Goal: Task Accomplishment & Management: Complete application form

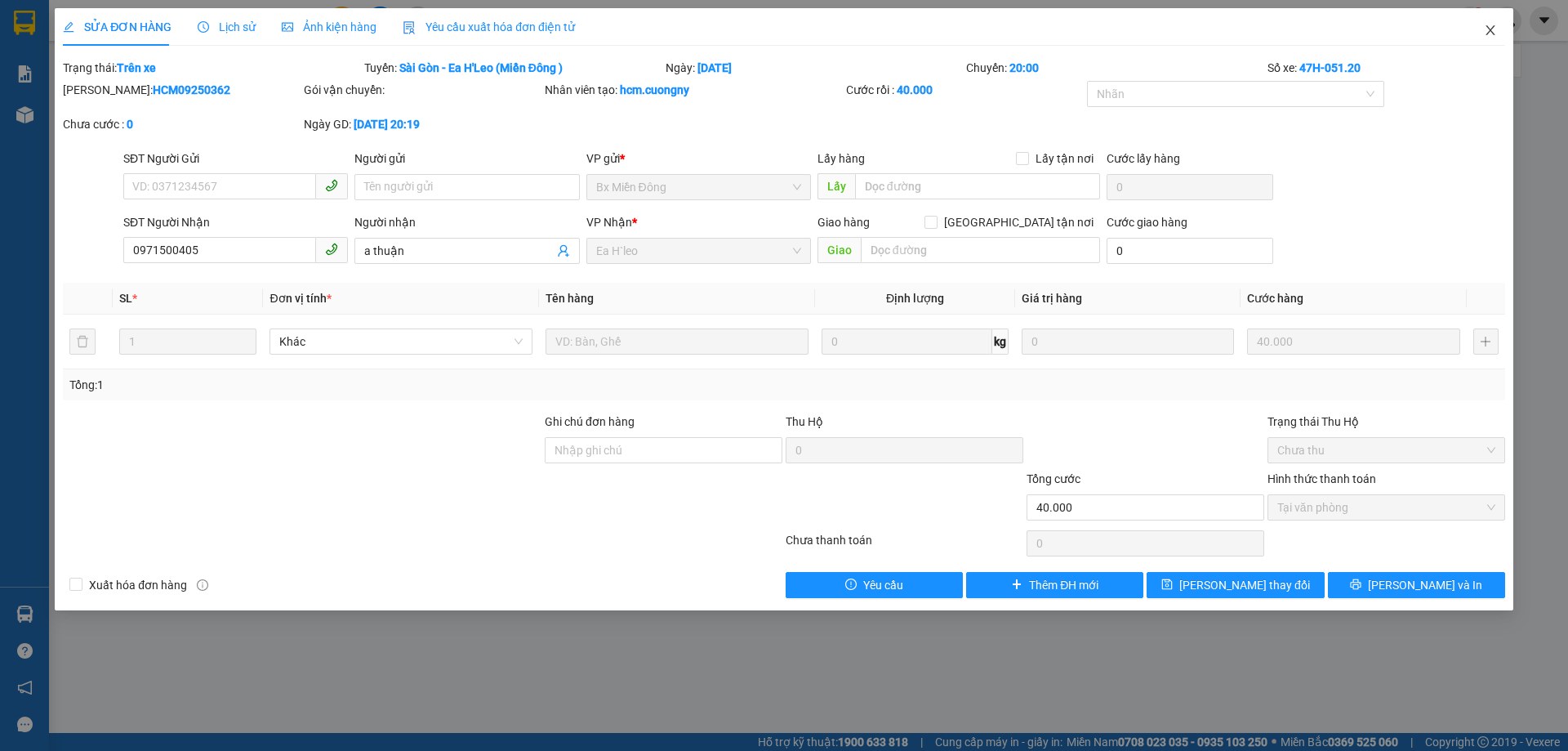
click at [1493, 26] on icon "close" at bounding box center [1490, 30] width 13 height 13
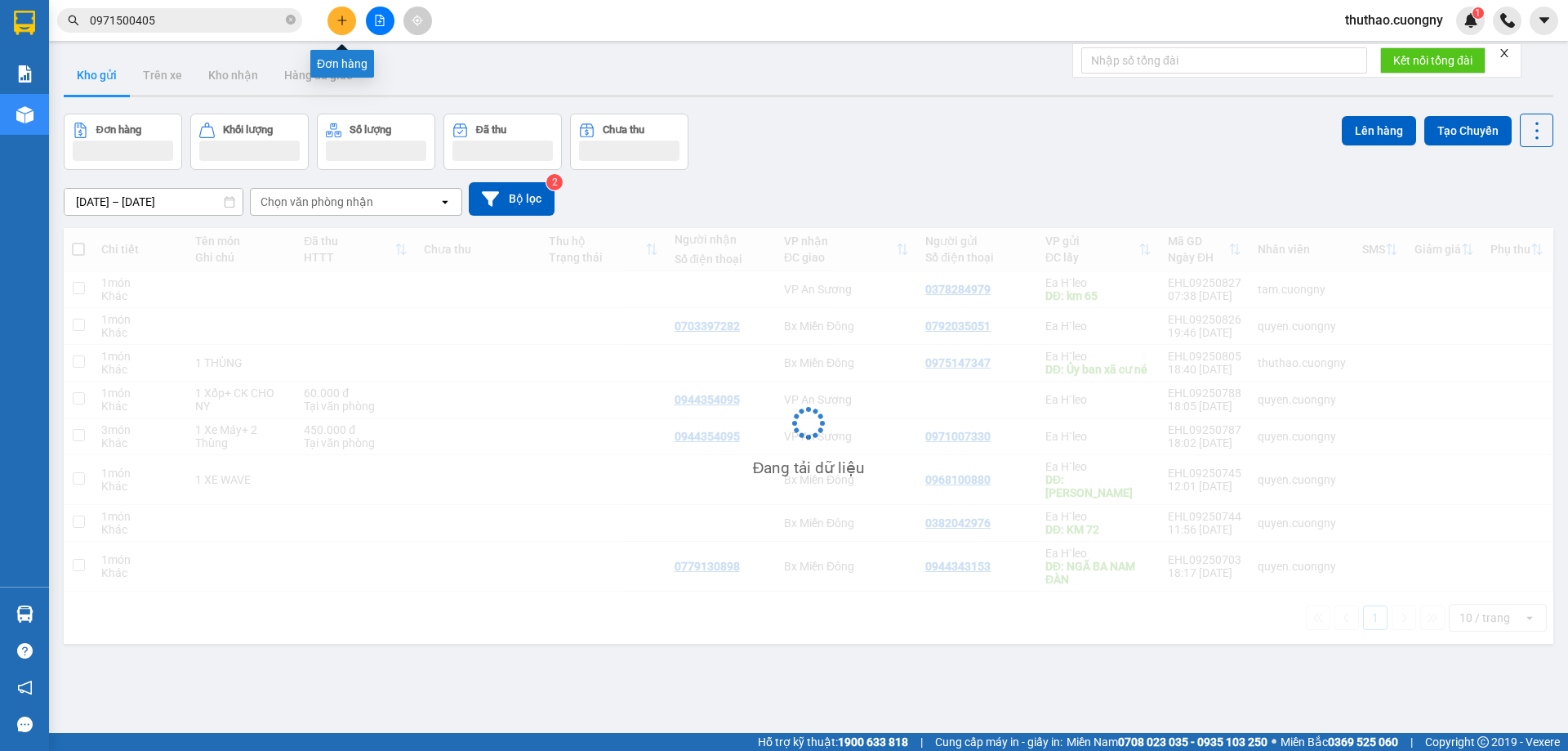
click at [339, 12] on button at bounding box center [342, 21] width 29 height 29
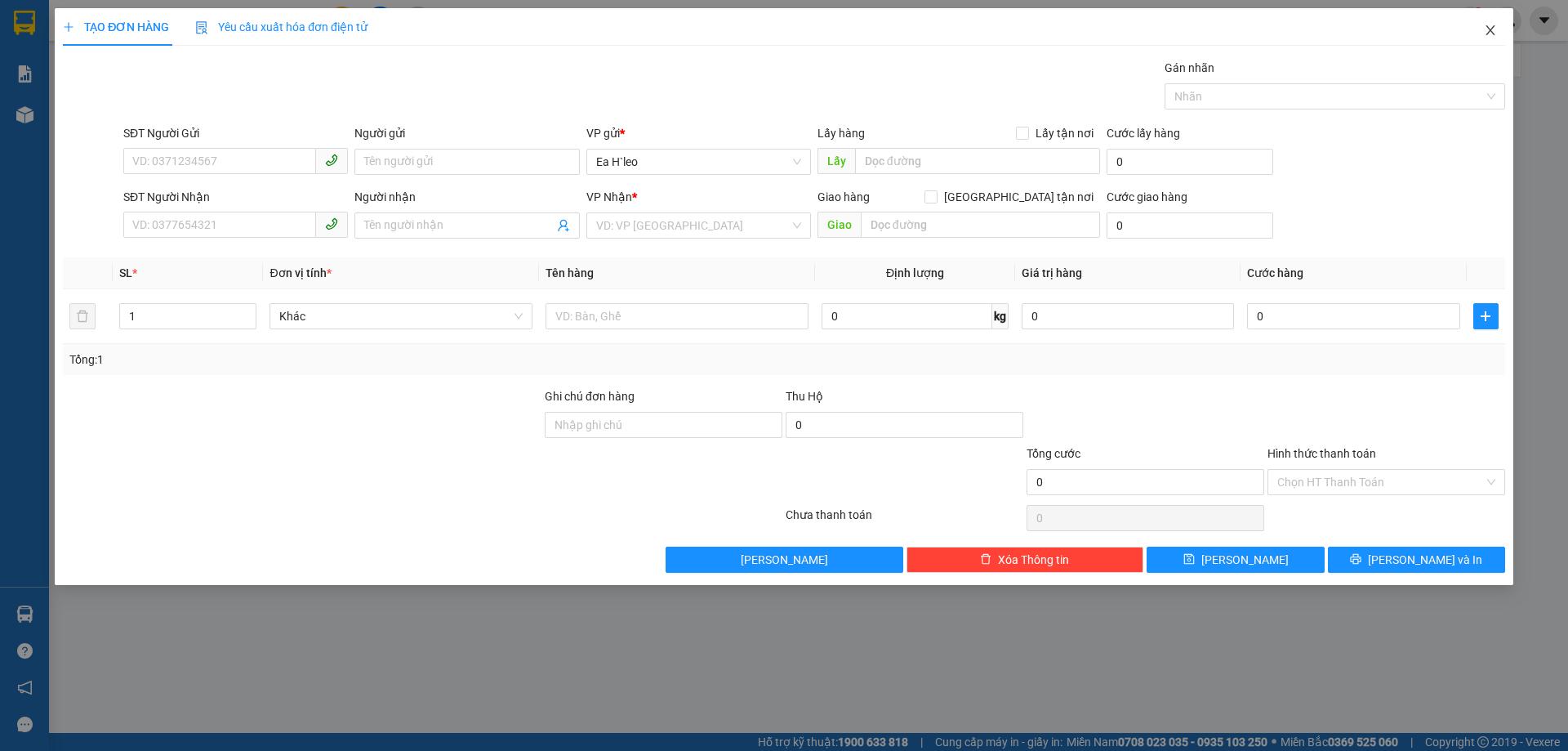
click at [1480, 33] on span "Close" at bounding box center [1490, 31] width 46 height 46
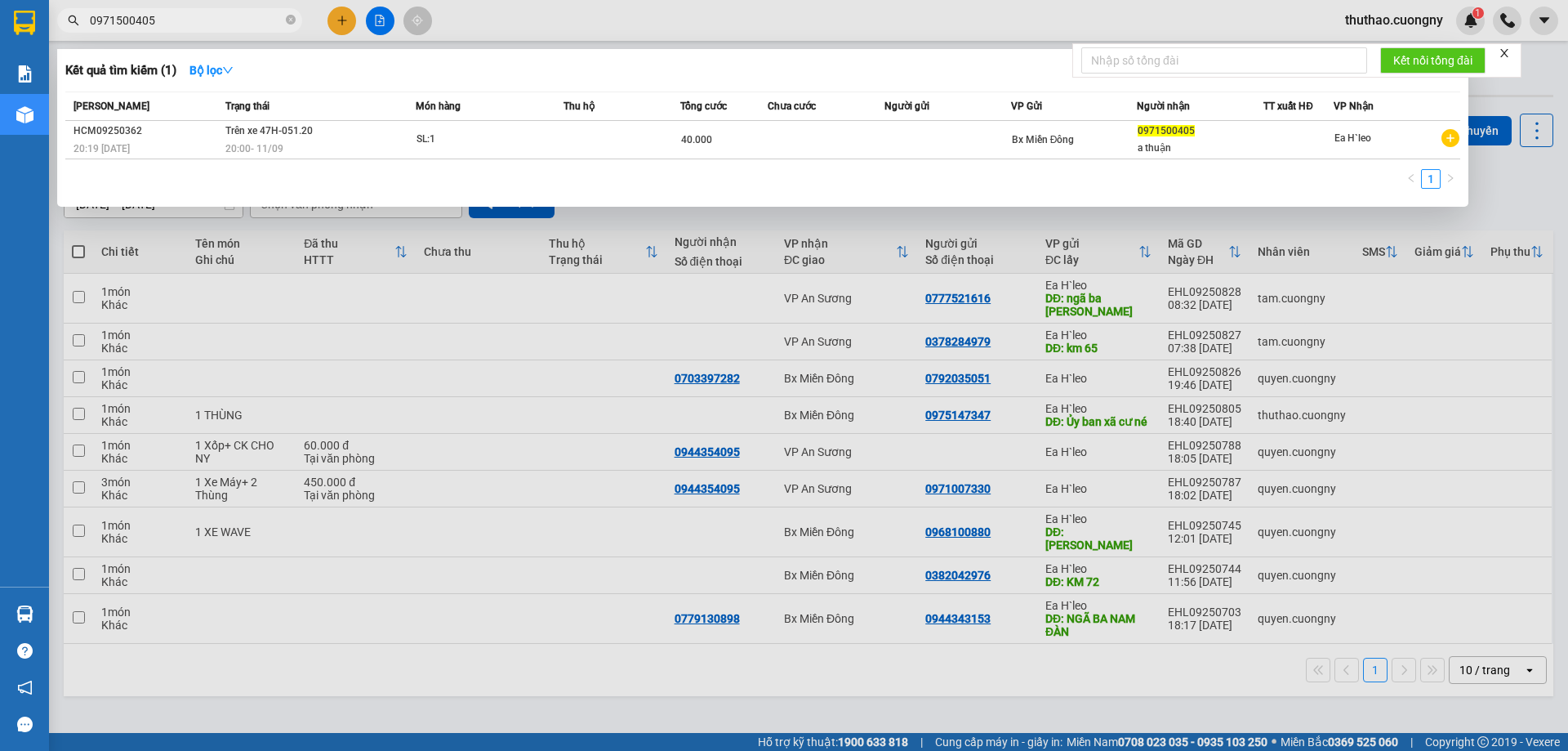
drag, startPoint x: 146, startPoint y: 24, endPoint x: 0, endPoint y: 62, distance: 150.9
click at [0, 61] on section "Kết quả tìm kiếm ( 1 ) Bộ lọc Mã ĐH Trạng thái Món hàng Thu hộ Tổng cước Chưa c…" at bounding box center [784, 376] width 1568 height 751
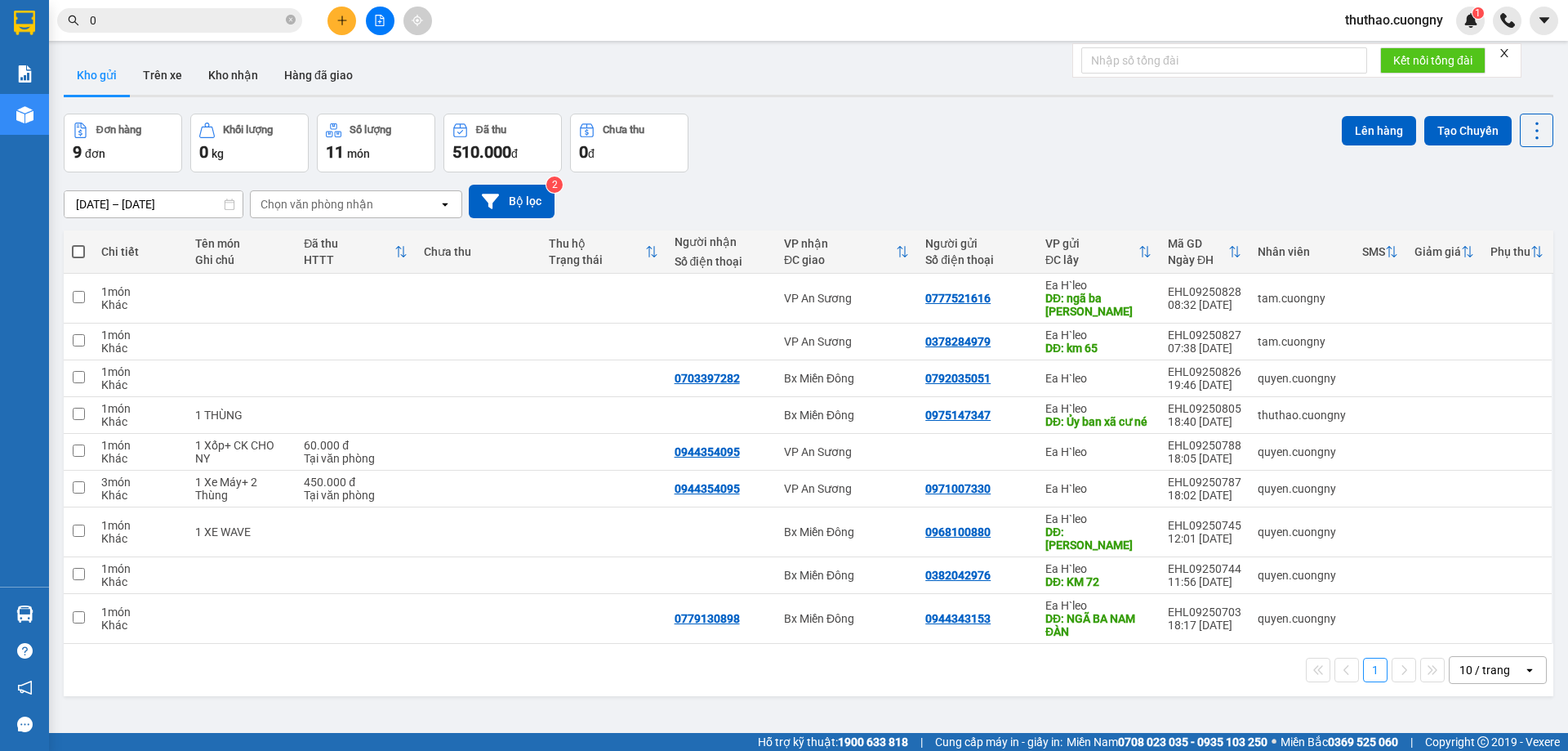
paste input "843947979"
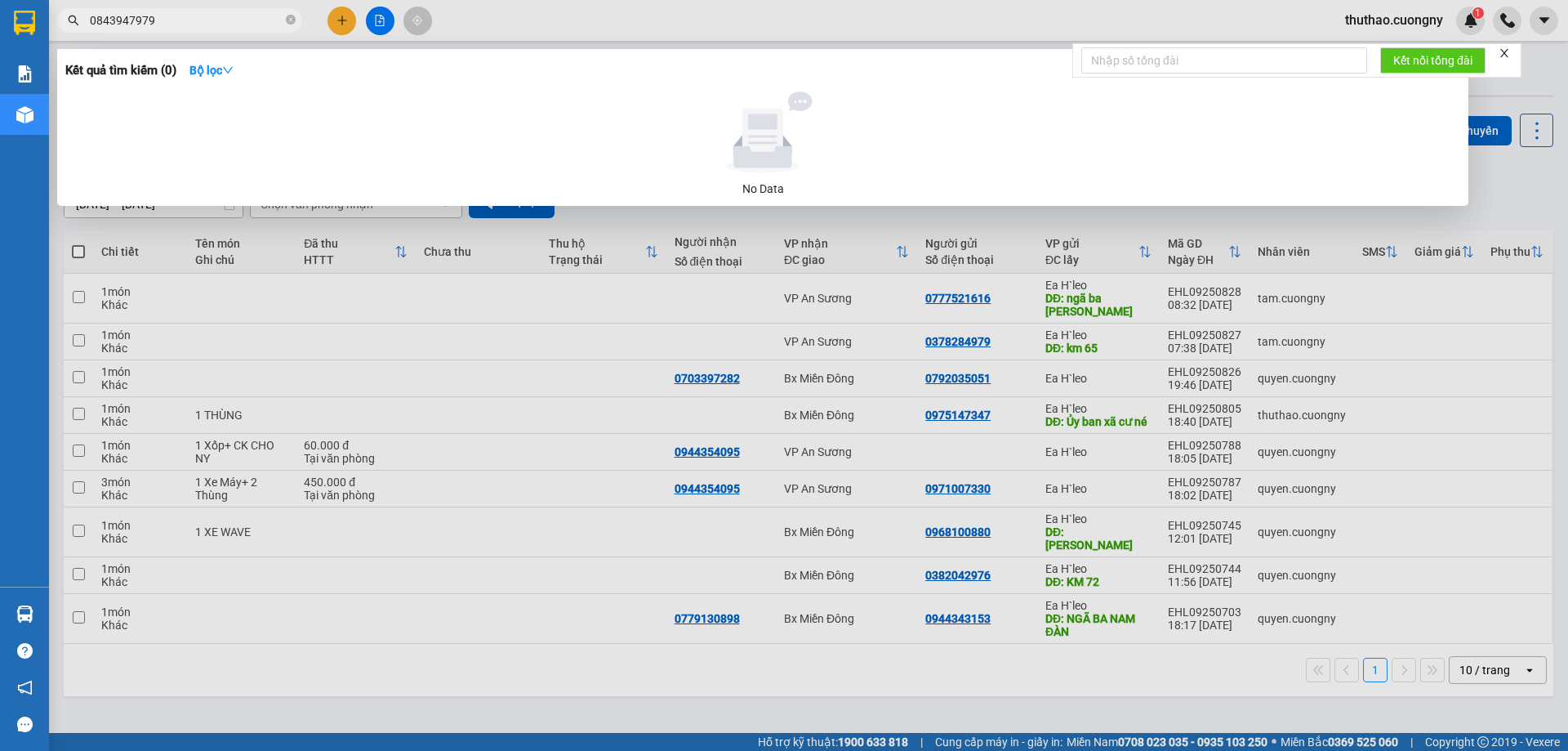
click at [97, 11] on span "0843947979" at bounding box center [179, 20] width 245 height 24
click at [96, 15] on input "0843947979" at bounding box center [185, 21] width 193 height 18
click at [631, 17] on div at bounding box center [784, 376] width 1568 height 751
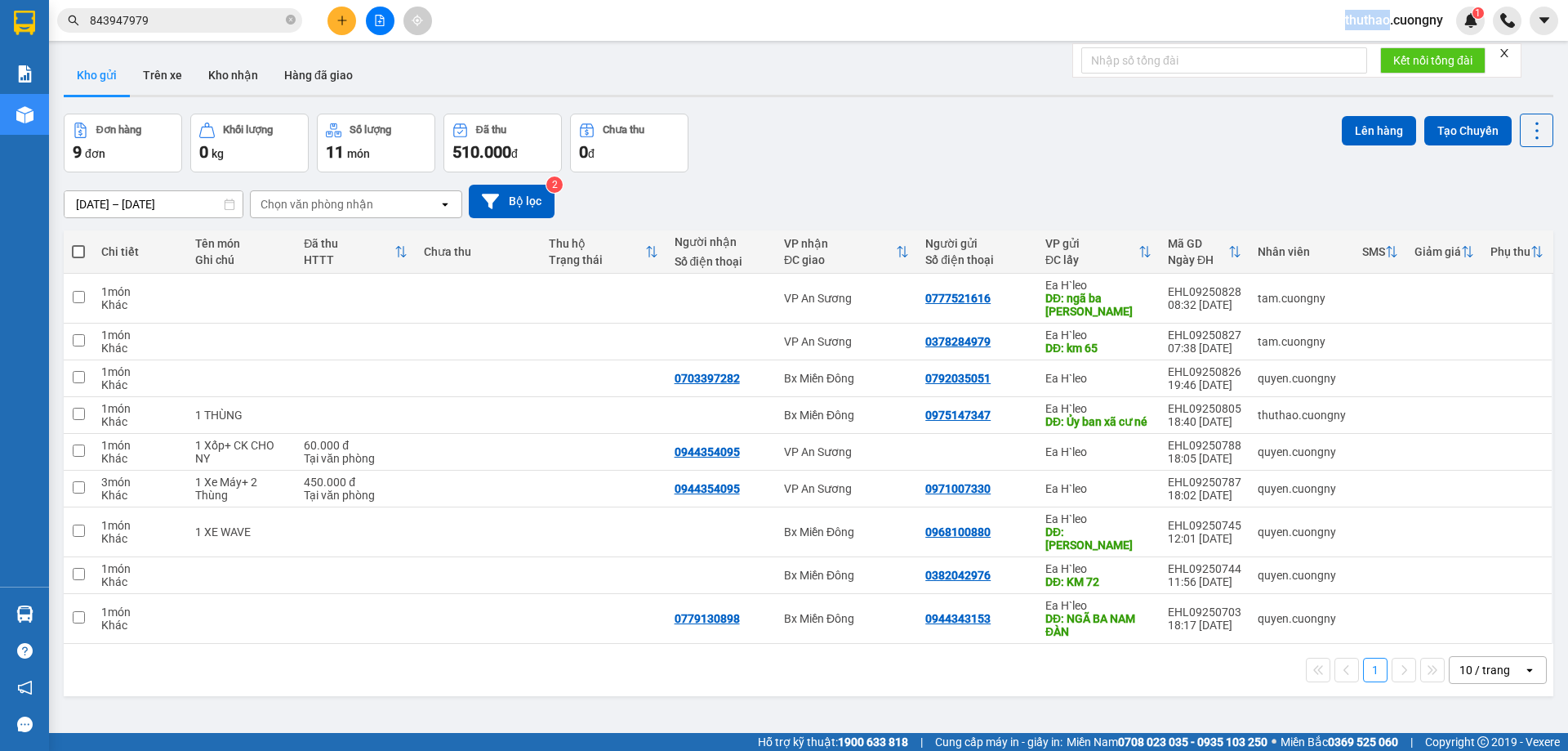
click at [631, 17] on div "Kết quả tìm kiếm ( 0 ) Bộ lọc No Data 843947979 thuthao.cuongny 1" at bounding box center [784, 20] width 1568 height 41
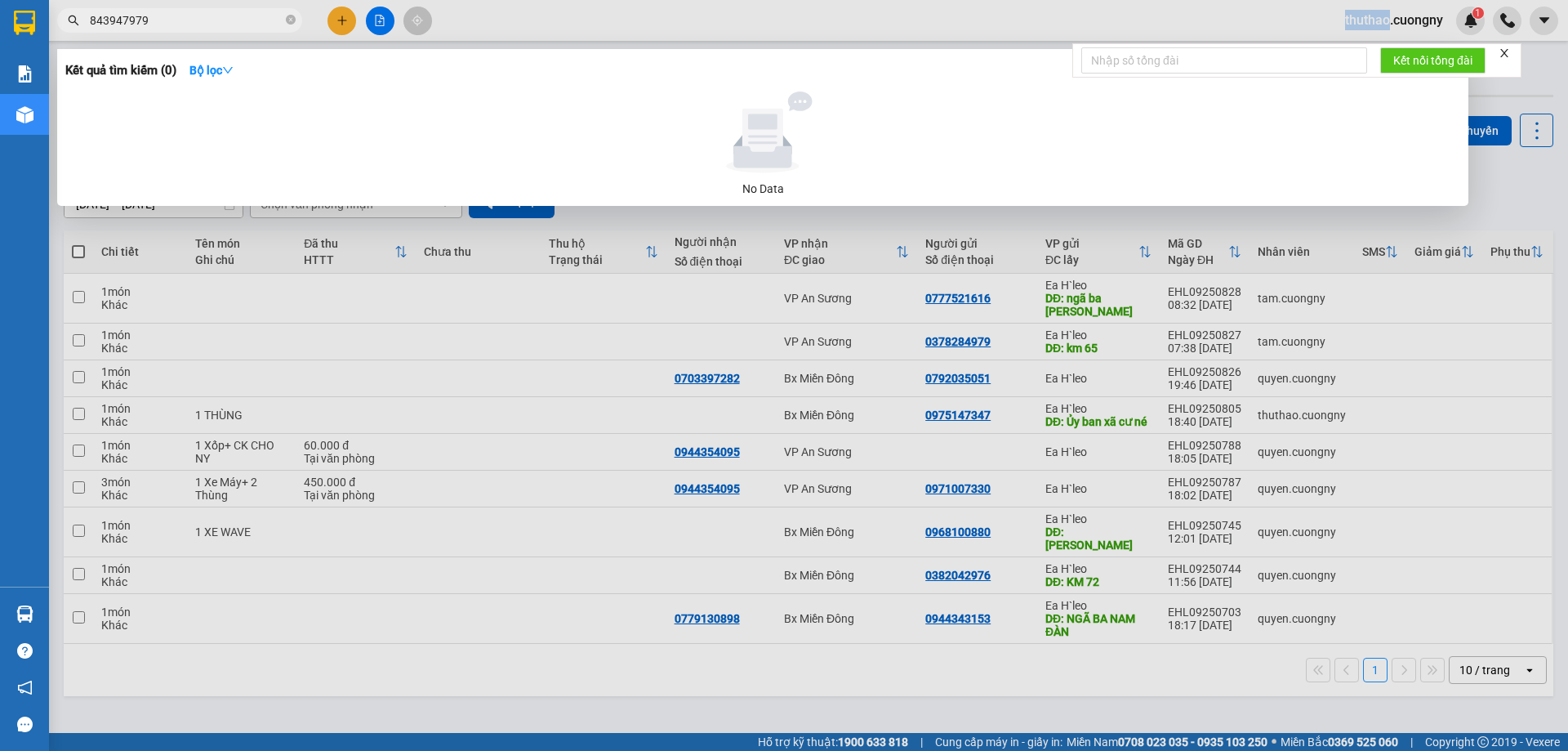
click at [213, 22] on input "843947979" at bounding box center [185, 21] width 193 height 18
click at [91, 14] on input "843947979" at bounding box center [185, 21] width 193 height 18
type input "0843947979"
click at [665, 37] on div at bounding box center [784, 376] width 1568 height 751
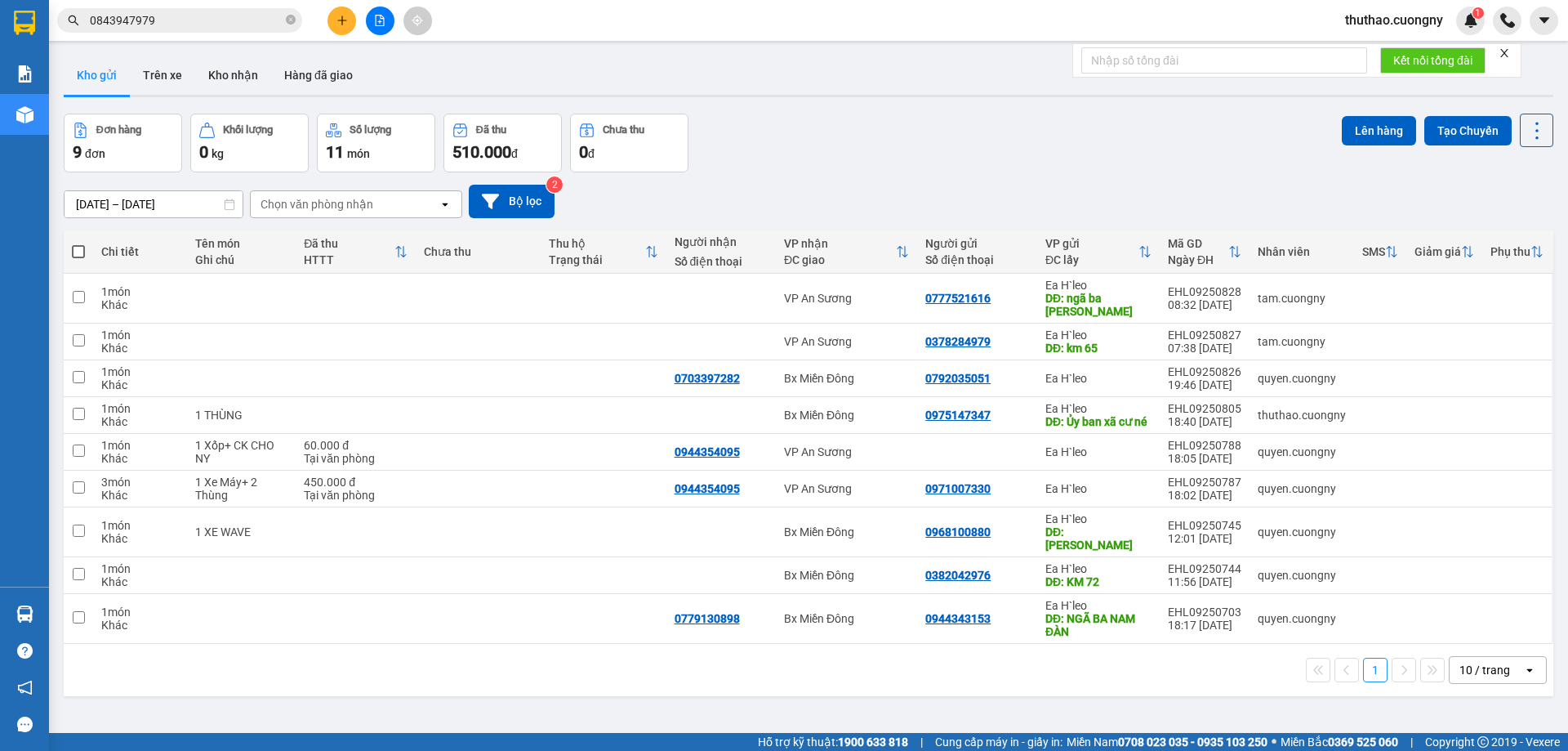
scroll to position [75, 0]
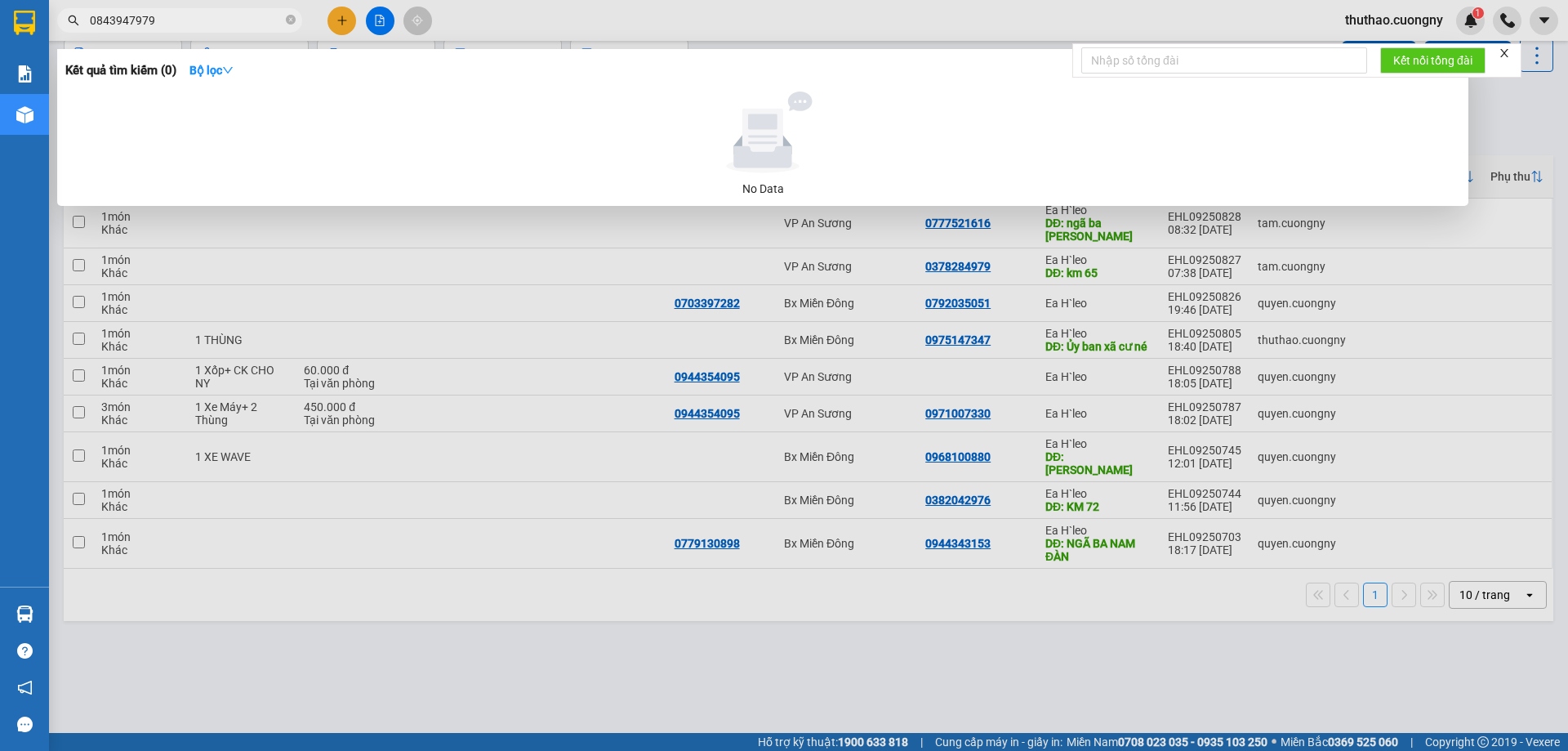
click at [215, 12] on input "0843947979" at bounding box center [185, 21] width 193 height 18
click at [509, 606] on div at bounding box center [784, 376] width 1568 height 751
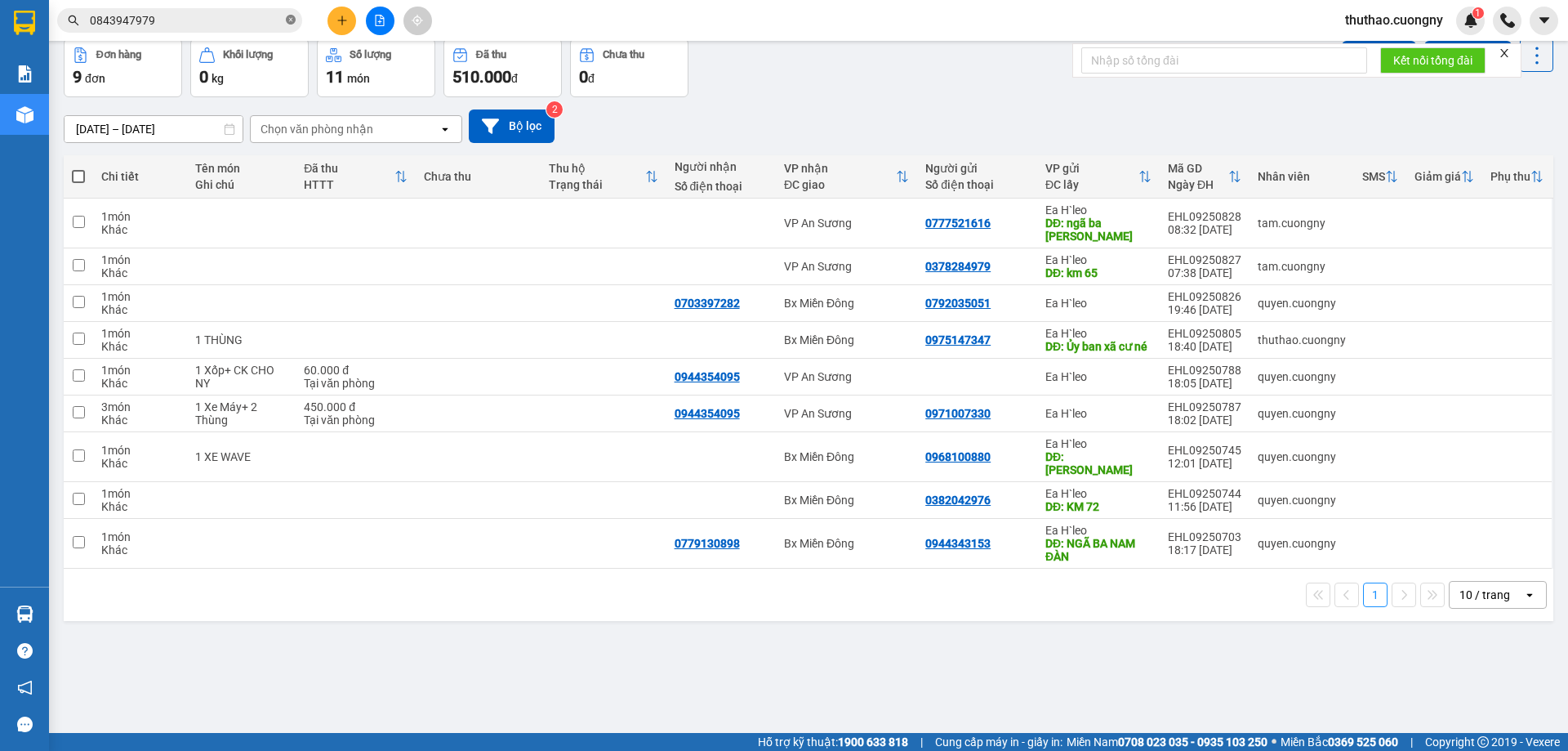
click at [289, 24] on icon "close-circle" at bounding box center [290, 19] width 10 height 10
click at [350, 25] on button at bounding box center [342, 21] width 29 height 29
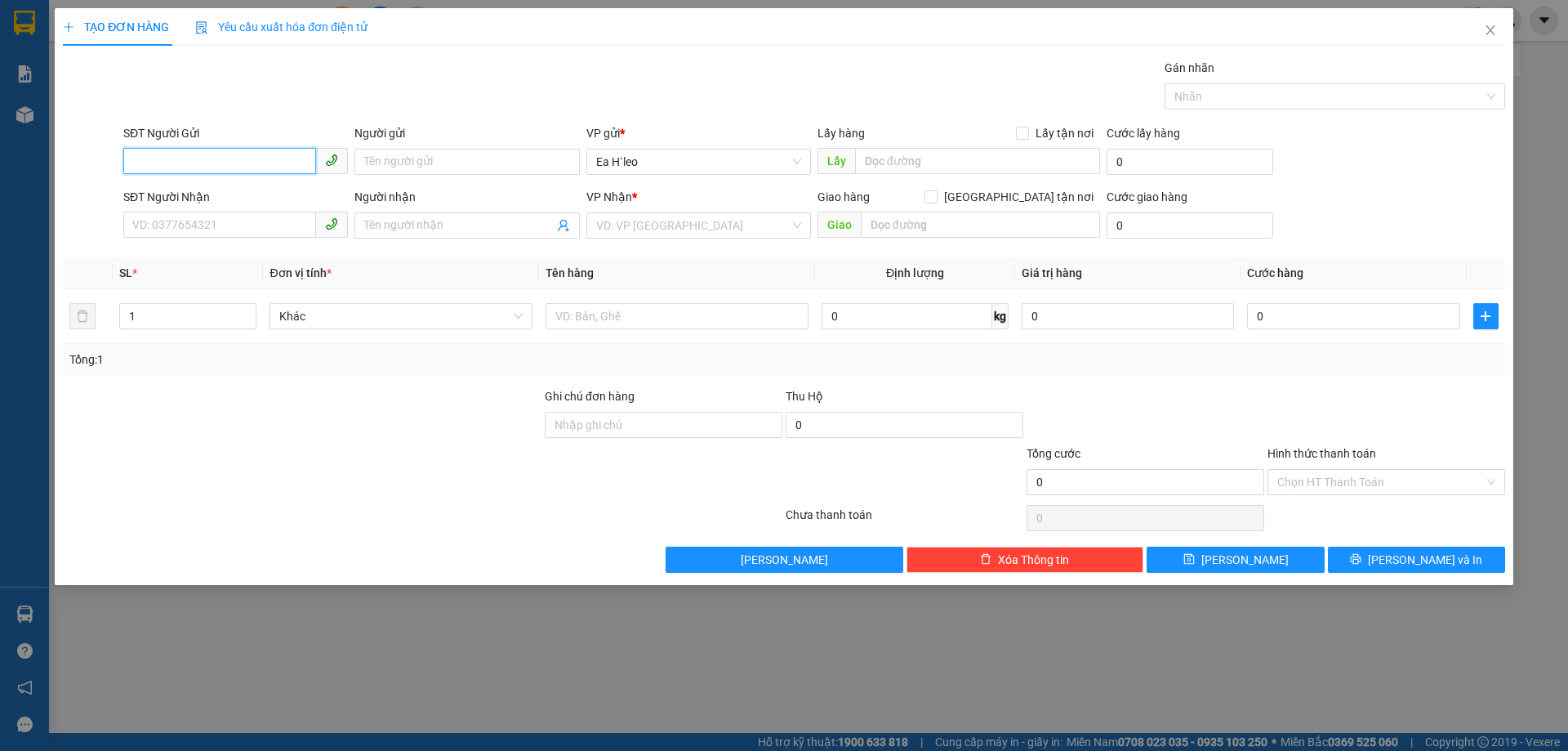
paste input "0829385689"
type input "0829385689"
click at [1494, 35] on icon "close" at bounding box center [1490, 30] width 13 height 13
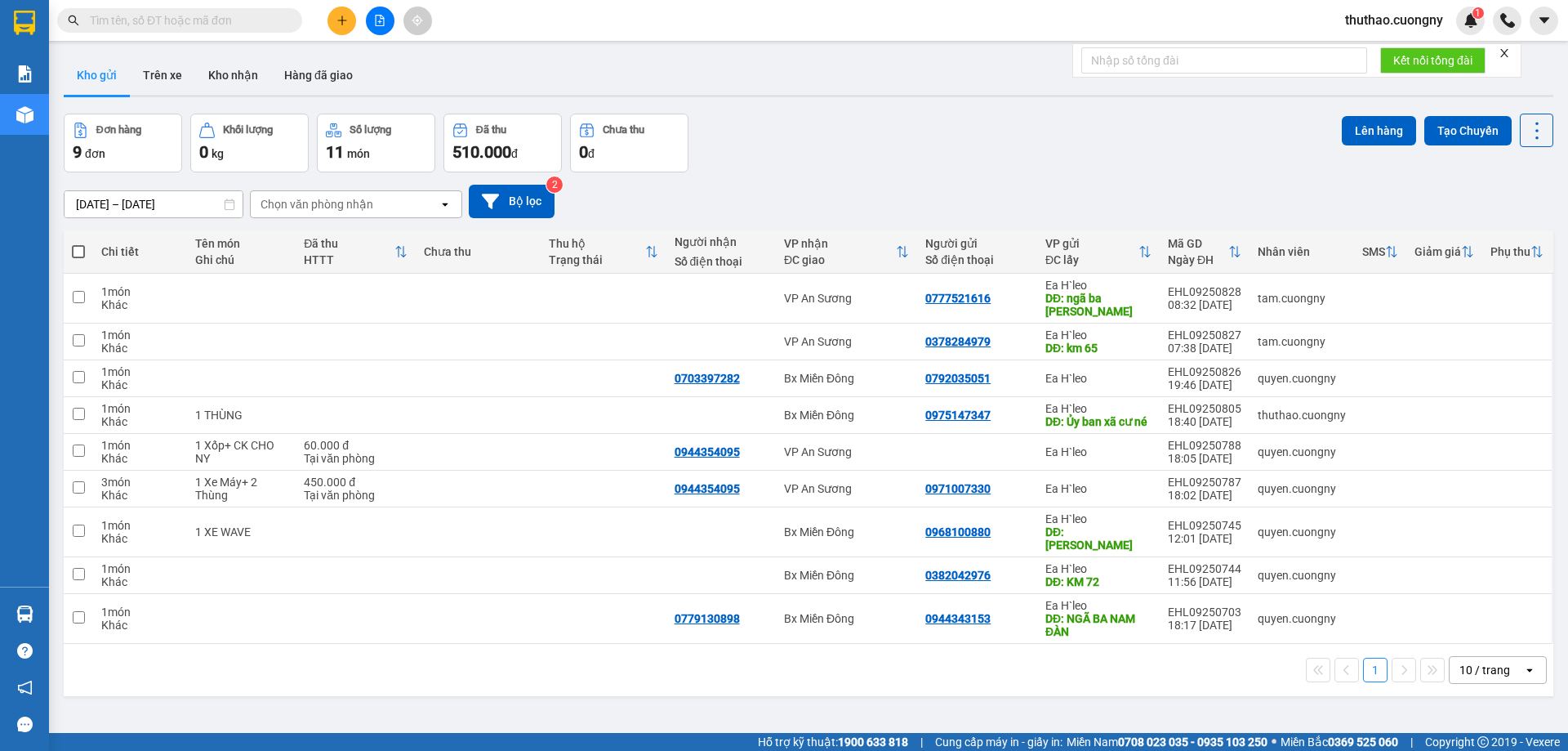
click at [178, 17] on input "text" at bounding box center [185, 21] width 193 height 18
paste input "0367270857"
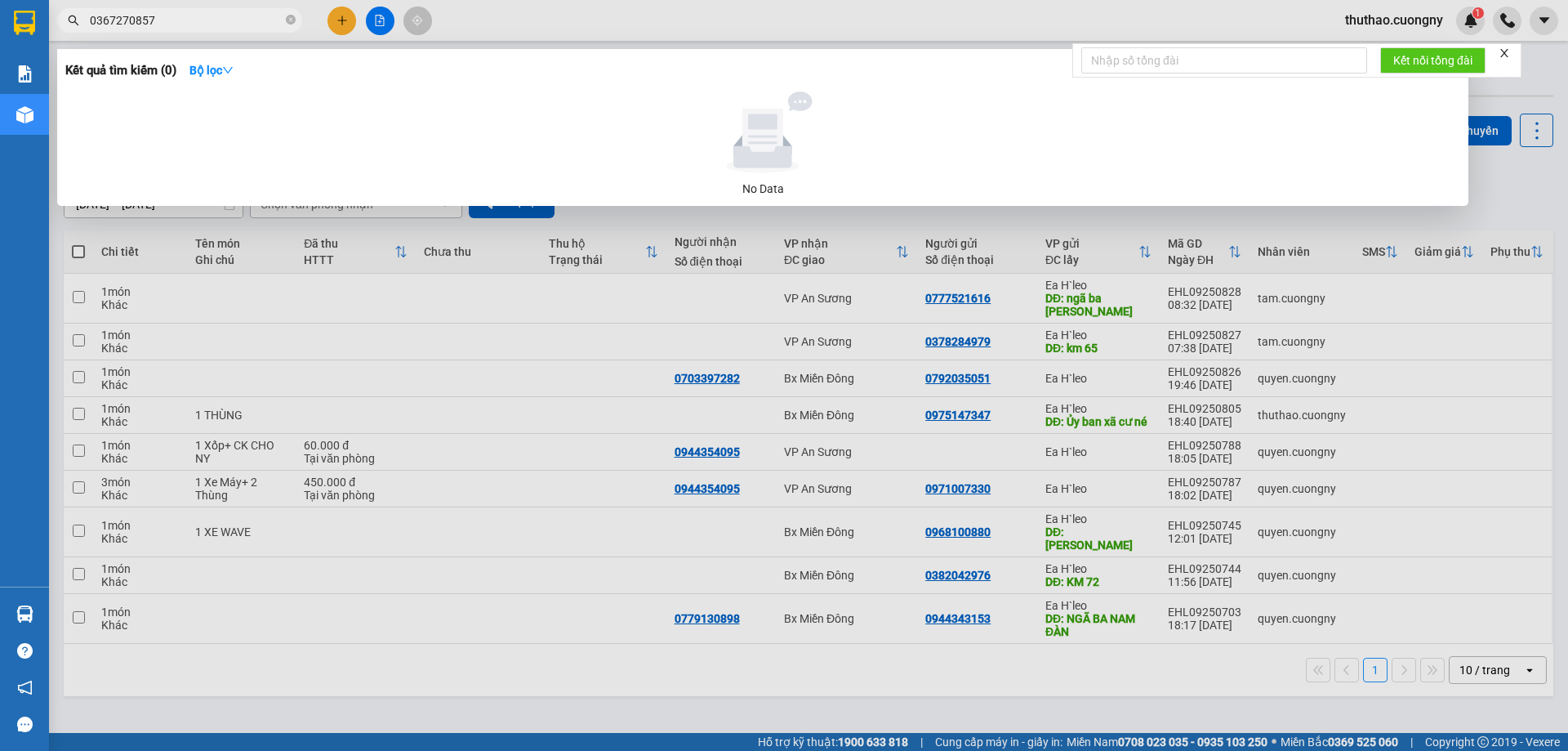
type input "0367270857"
click at [346, 22] on div at bounding box center [784, 376] width 1568 height 751
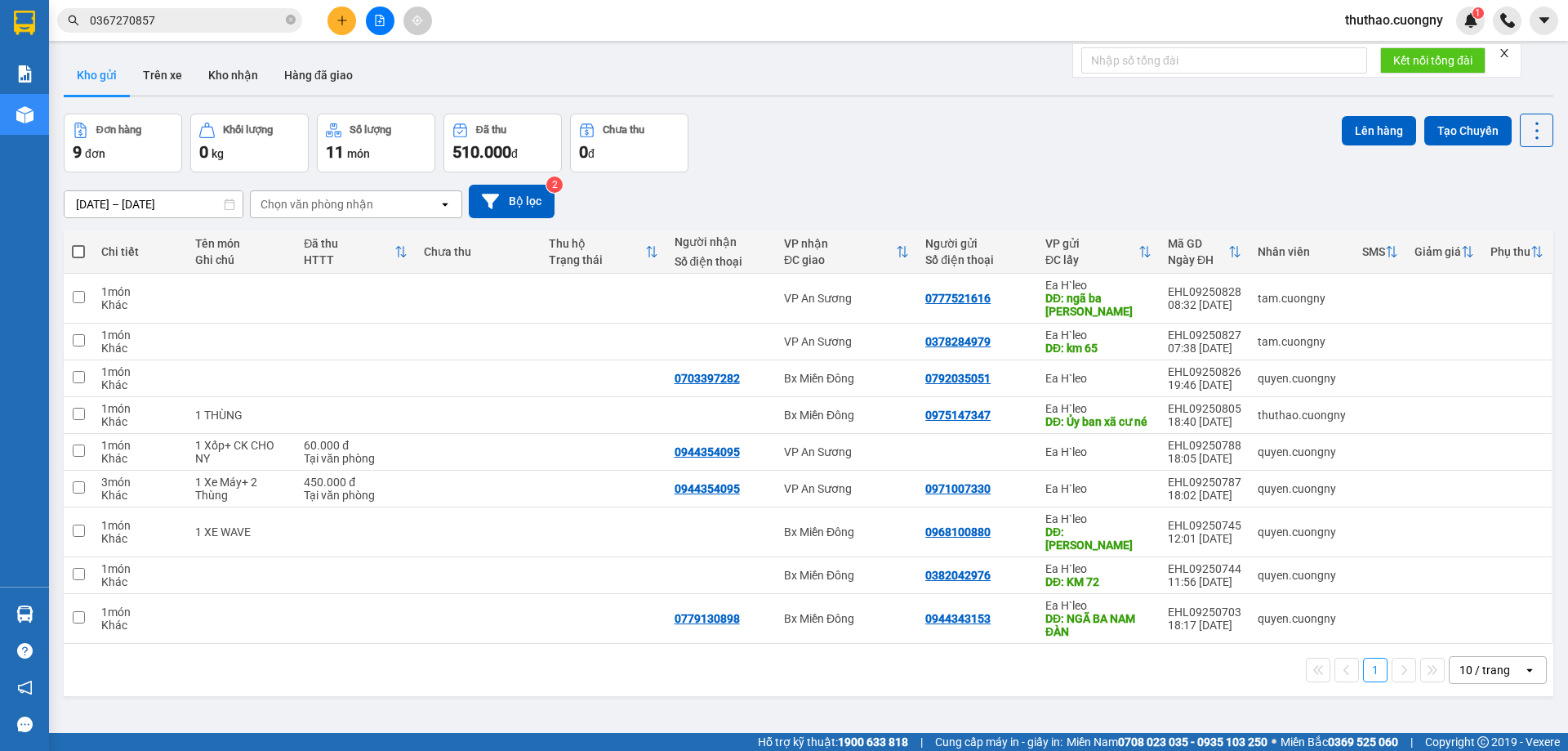
click at [345, 22] on icon "plus" at bounding box center [342, 20] width 12 height 12
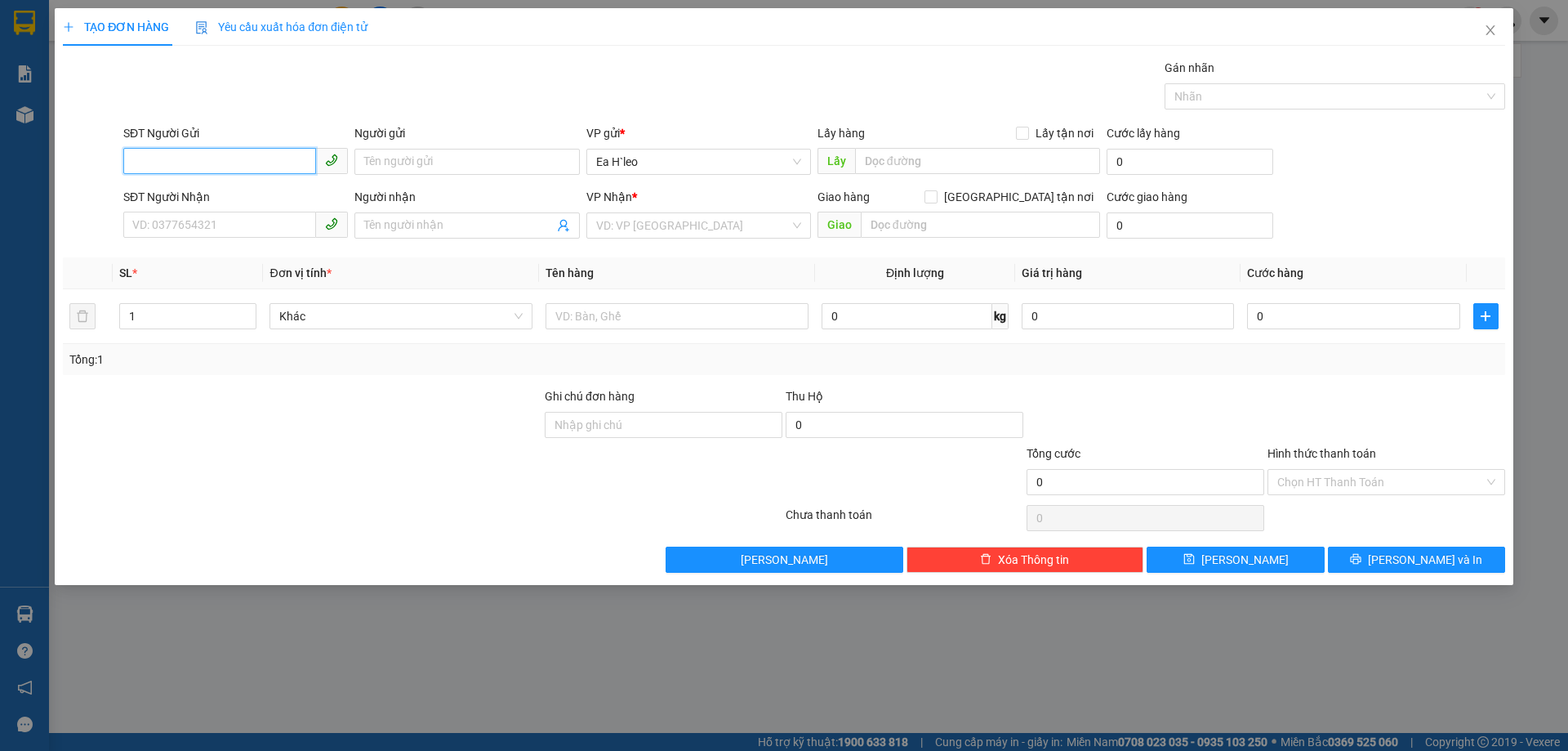
paste input "0973764367"
type input "0973764367"
click at [515, 520] on div at bounding box center [422, 518] width 723 height 33
drag, startPoint x: 899, startPoint y: 156, endPoint x: 897, endPoint y: 133, distance: 23.1
click at [897, 138] on div "Lấy hàng Lấy tận nơi Lấy" at bounding box center [959, 152] width 282 height 57
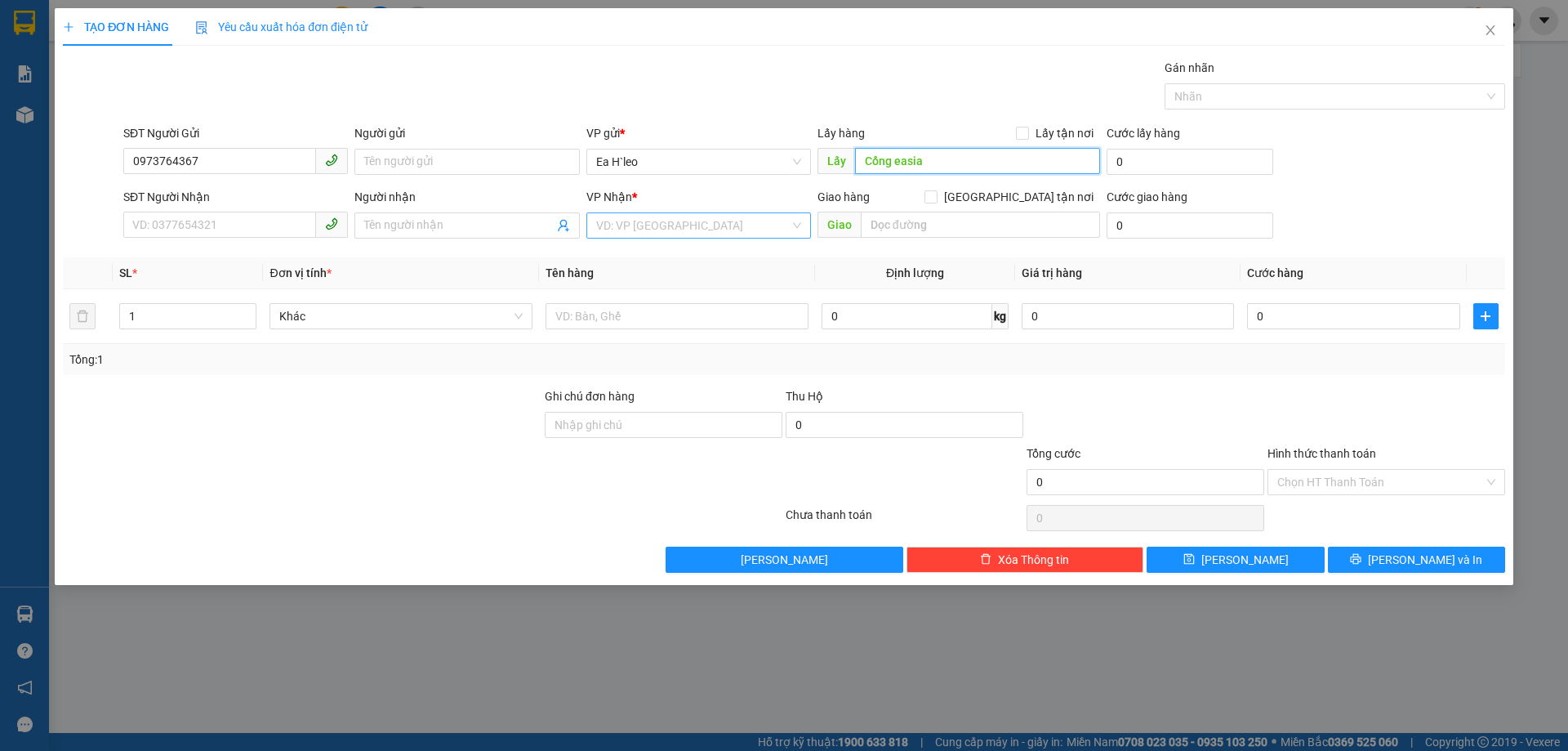
type input "Cổng easia"
click at [696, 233] on input "search" at bounding box center [693, 225] width 194 height 24
click at [667, 287] on div "Bx Miền Đông" at bounding box center [698, 284] width 205 height 18
click at [938, 223] on input "text" at bounding box center [980, 224] width 240 height 26
click at [909, 222] on input "Aeon maill bình dương" at bounding box center [980, 224] width 240 height 26
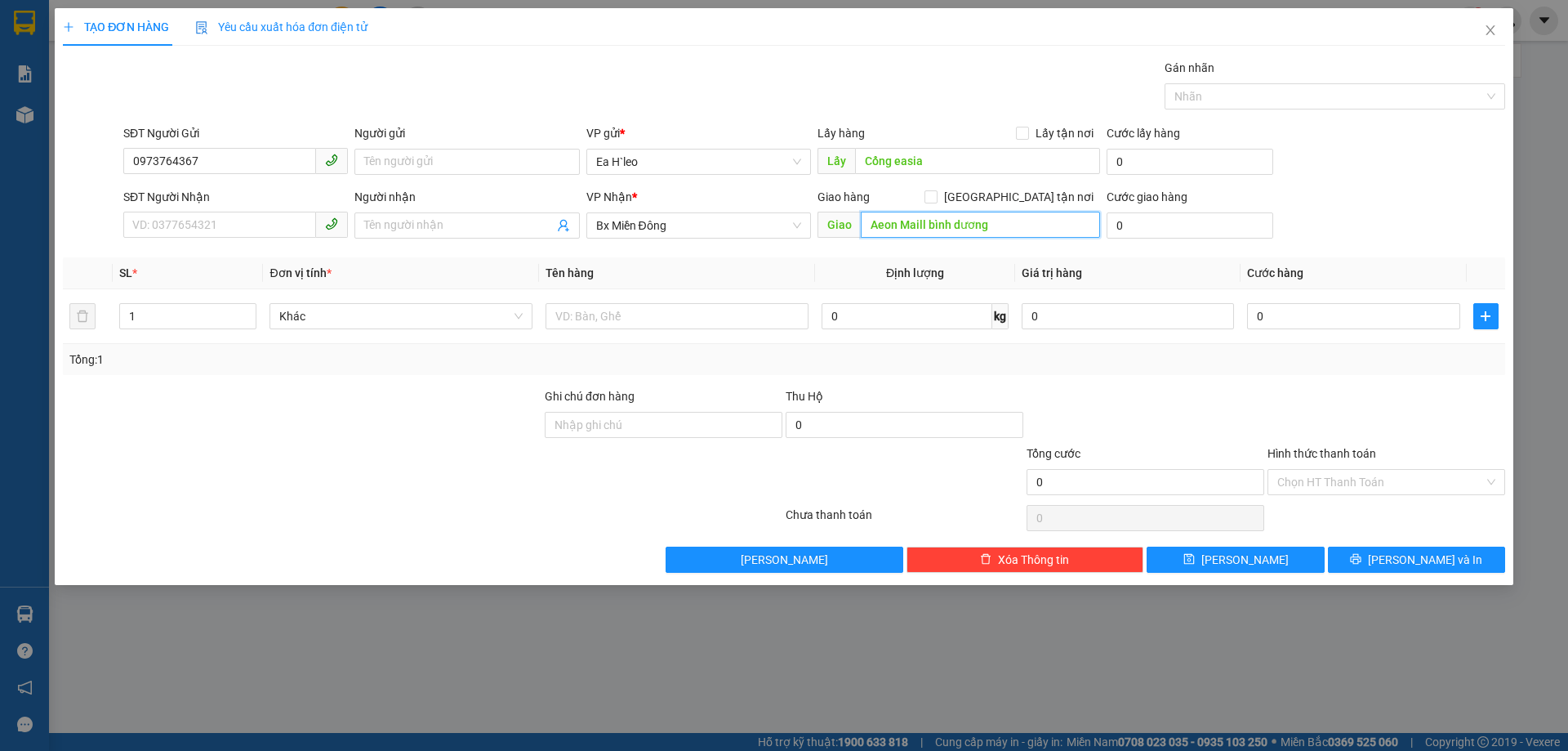
click at [938, 222] on input "Aeon Maill bình dương" at bounding box center [980, 224] width 240 height 26
click at [936, 222] on input "Aeon Maill bình dương" at bounding box center [980, 224] width 240 height 26
drag, startPoint x: 959, startPoint y: 219, endPoint x: 976, endPoint y: 223, distance: 17.5
click at [959, 219] on input "Aeon Maill Bình dương" at bounding box center [980, 224] width 240 height 26
type input "Aeon Maill Bình Dương"
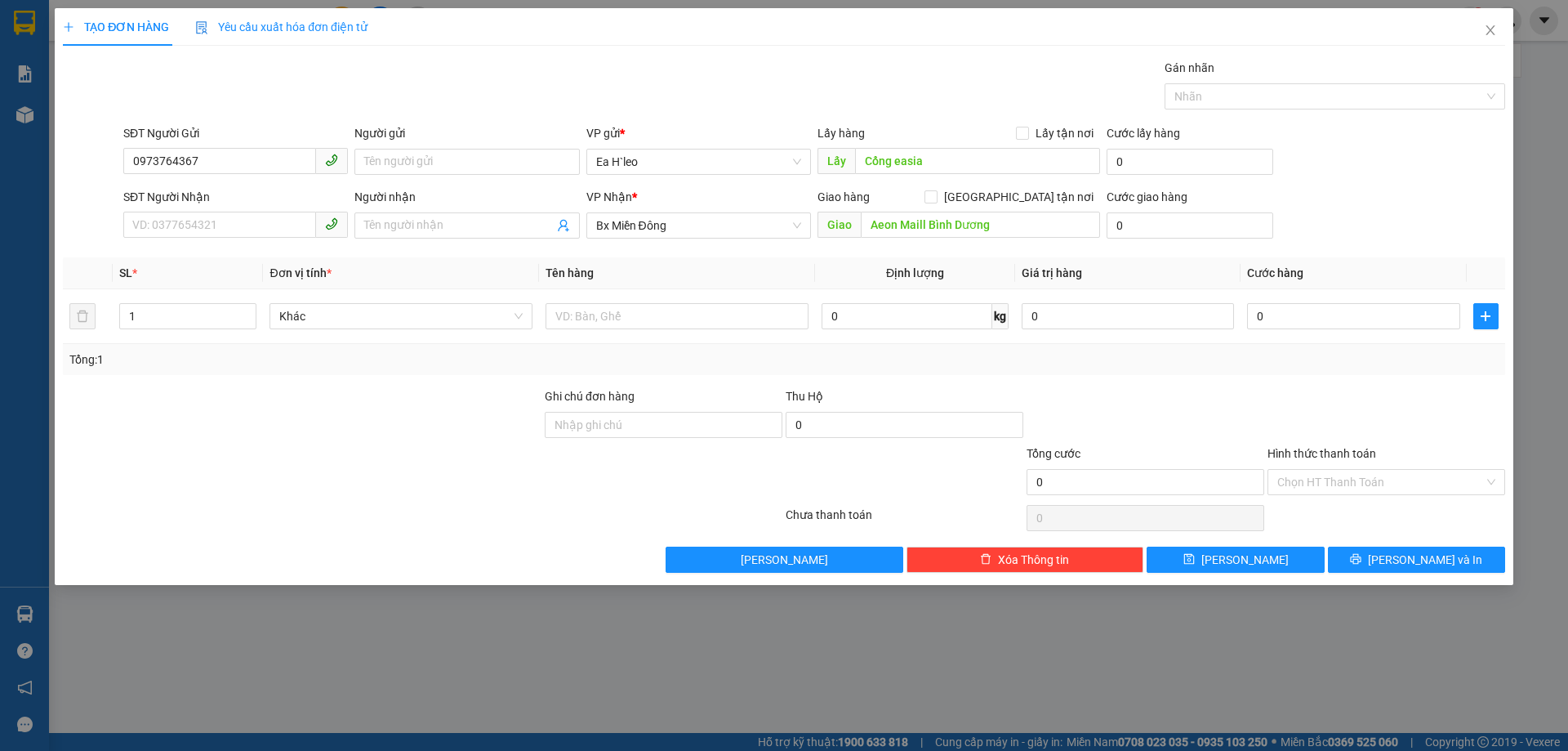
click at [894, 362] on div "Tổng: 1" at bounding box center [784, 359] width 1429 height 18
click at [609, 299] on div at bounding box center [676, 316] width 263 height 33
click at [610, 308] on input "text" at bounding box center [676, 316] width 263 height 26
type input "1 THÙNG"
click at [1252, 547] on button "[PERSON_NAME]" at bounding box center [1235, 559] width 177 height 26
